Goal: Task Accomplishment & Management: Manage account settings

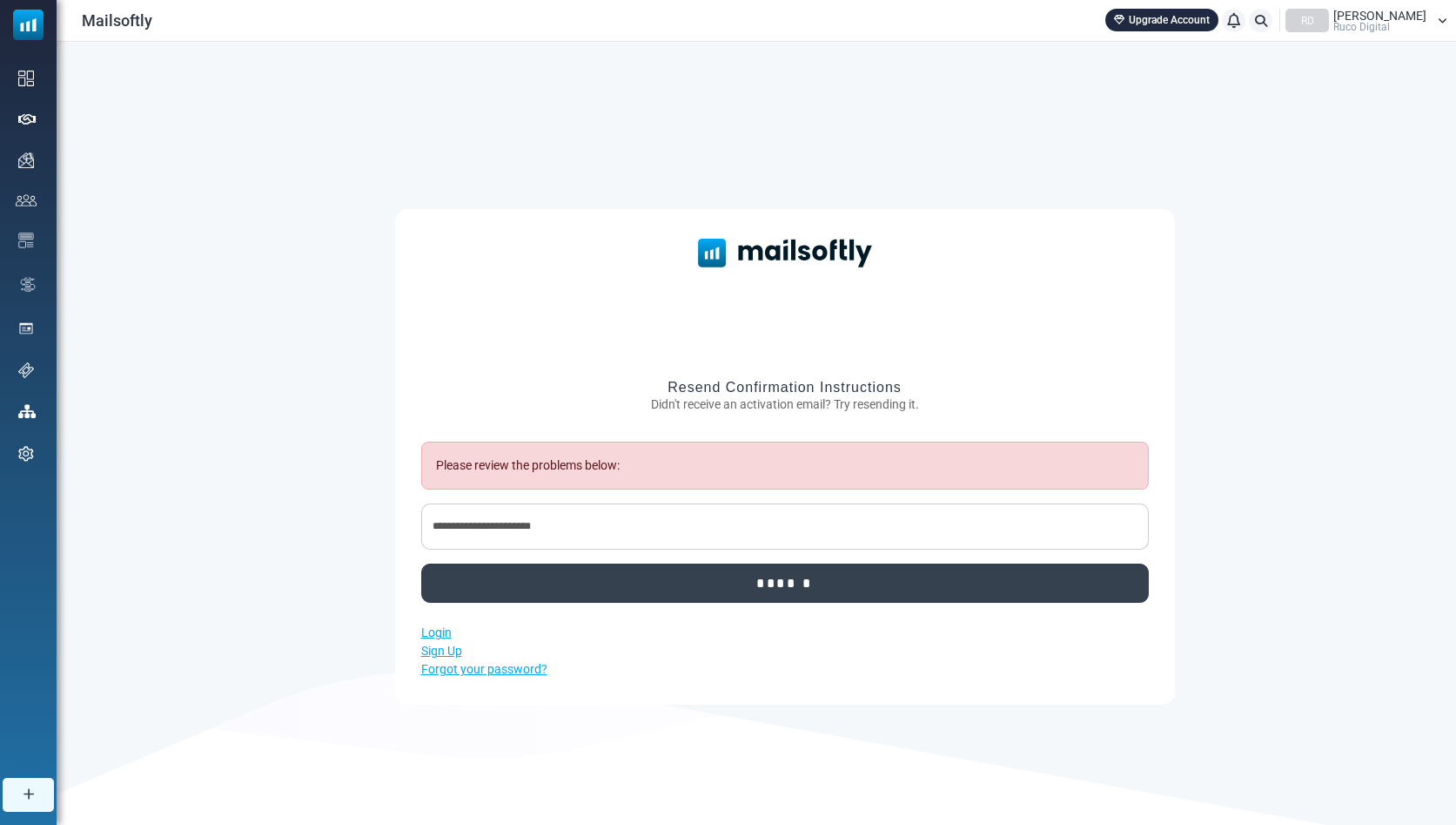
click at [838, 587] on input "******" at bounding box center [785, 583] width 728 height 39
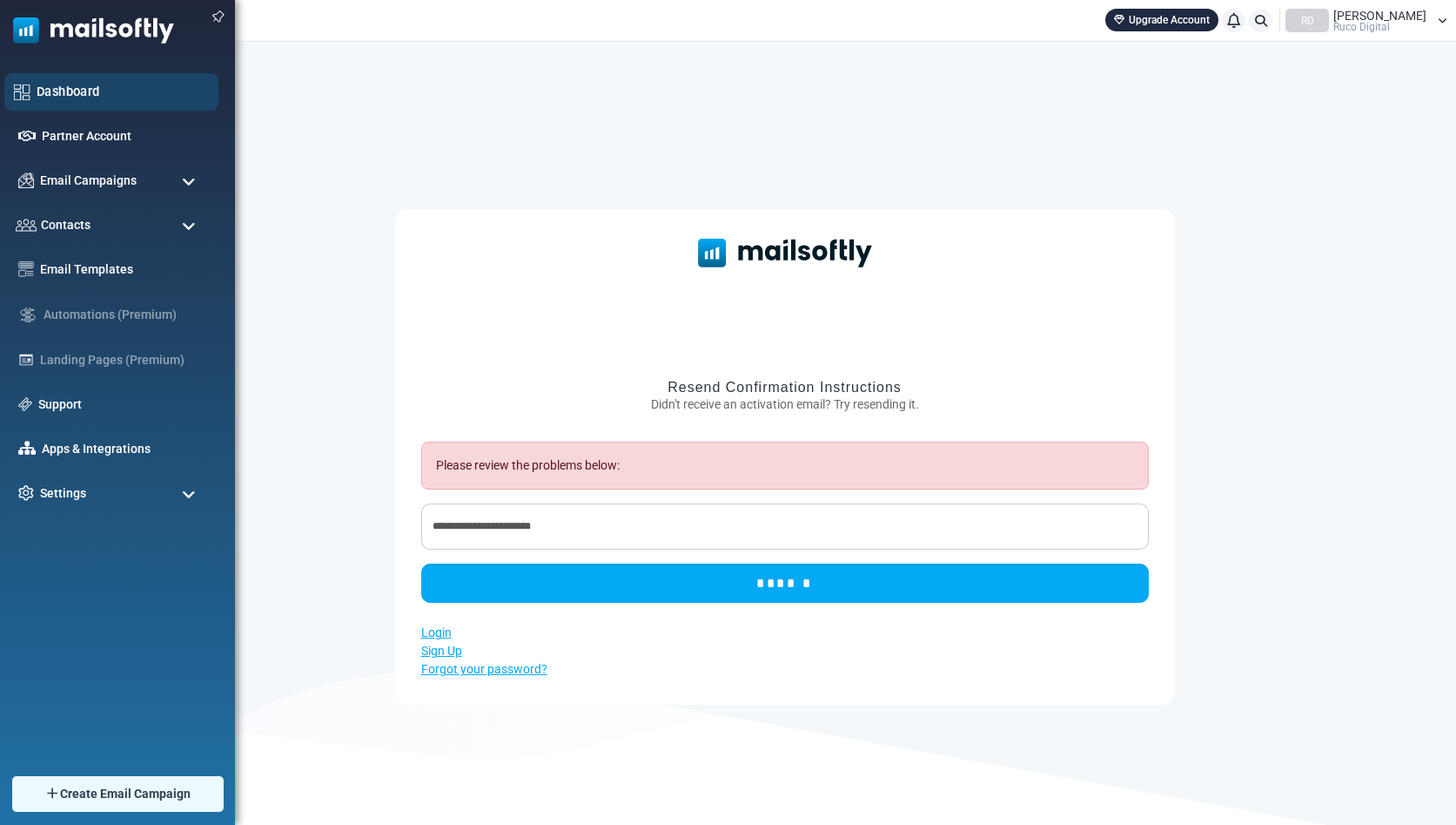
click at [73, 95] on link "Dashboard" at bounding box center [123, 91] width 172 height 19
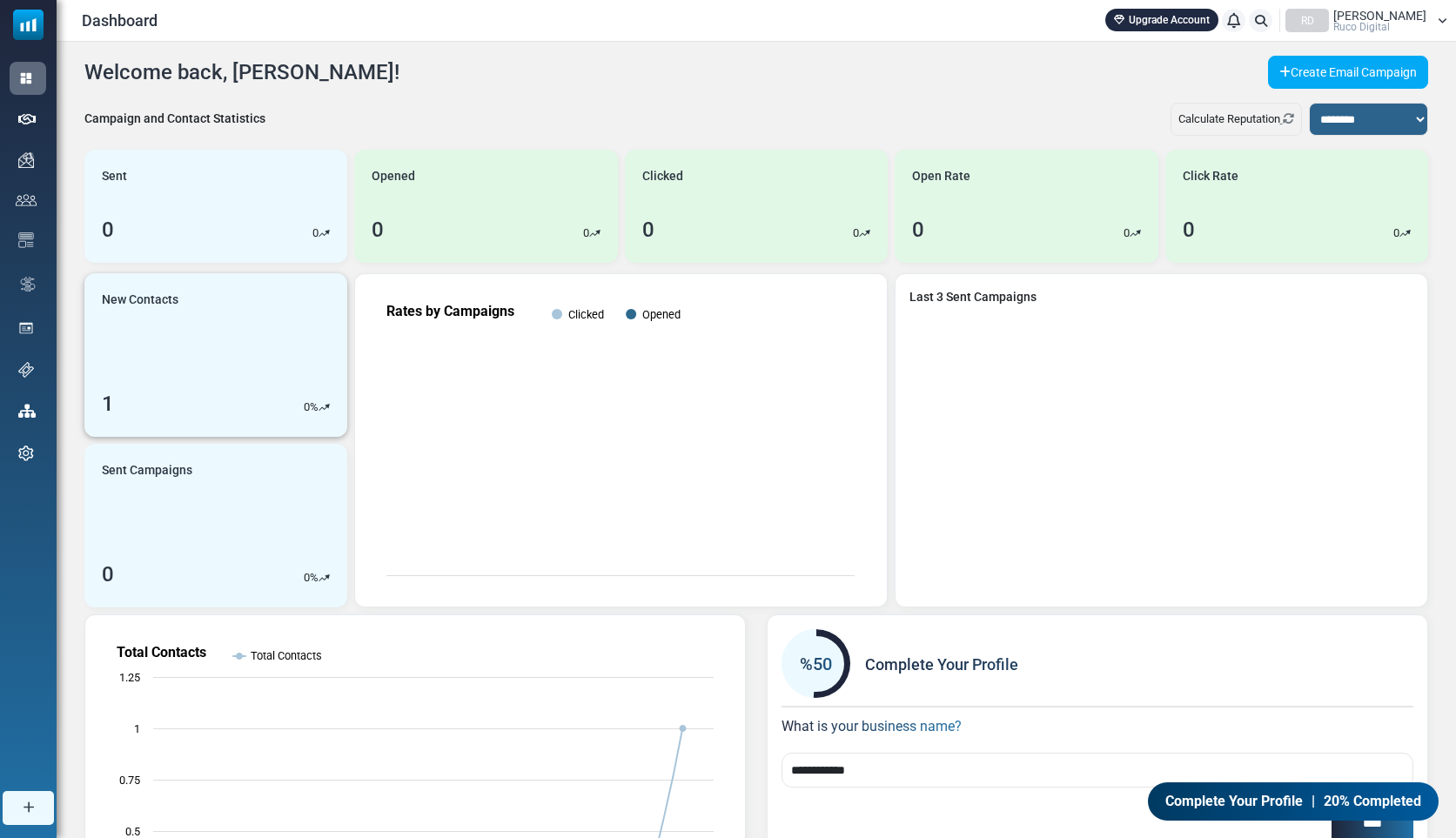
click at [221, 380] on link "New Contacts 1 0 %" at bounding box center [215, 354] width 263 height 164
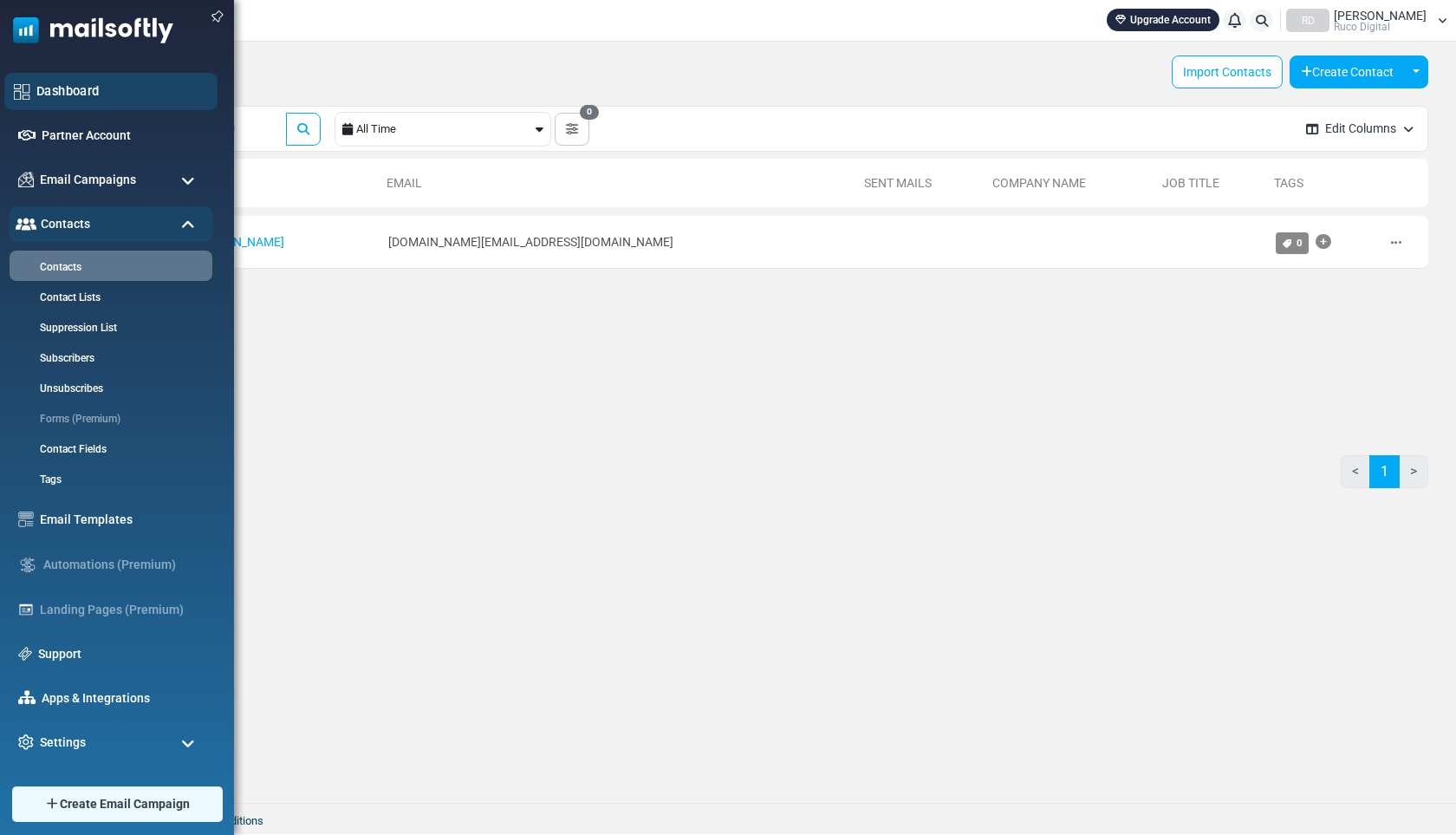
click at [56, 93] on link "Dashboard" at bounding box center [122, 90] width 172 height 19
